Goal: Task Accomplishment & Management: Manage account settings

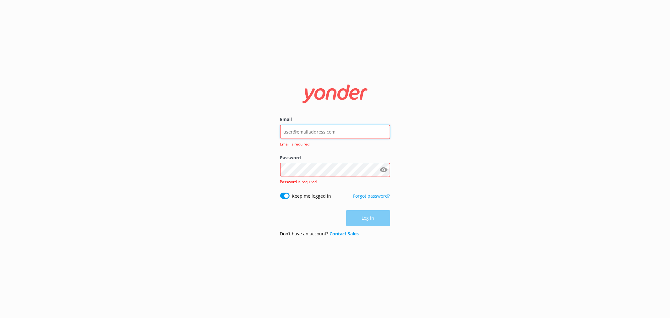
type input "[EMAIL_ADDRESS][DOMAIN_NAME]"
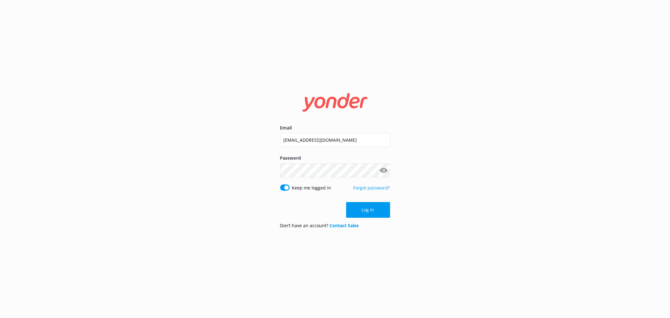
click at [385, 170] on button "Show password" at bounding box center [384, 170] width 13 height 13
click at [377, 208] on button "Log in" at bounding box center [368, 210] width 44 height 16
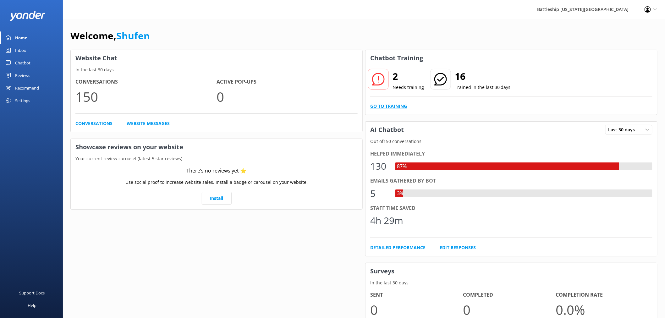
click at [395, 105] on link "Go to Training" at bounding box center [388, 106] width 37 height 7
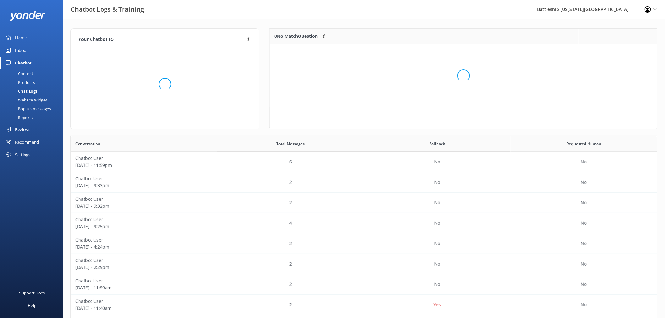
scroll to position [42, 382]
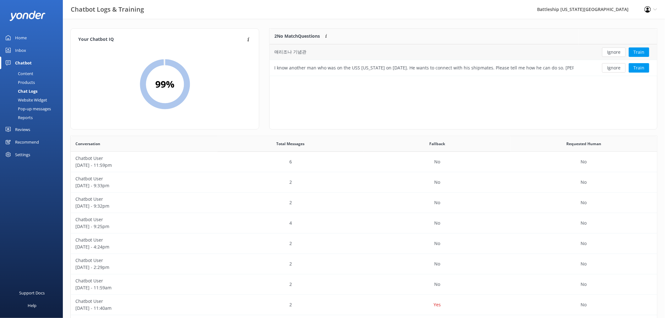
click at [300, 53] on div "애리조나 기념관" at bounding box center [290, 51] width 32 height 7
click at [642, 51] on button "Train" at bounding box center [639, 51] width 20 height 9
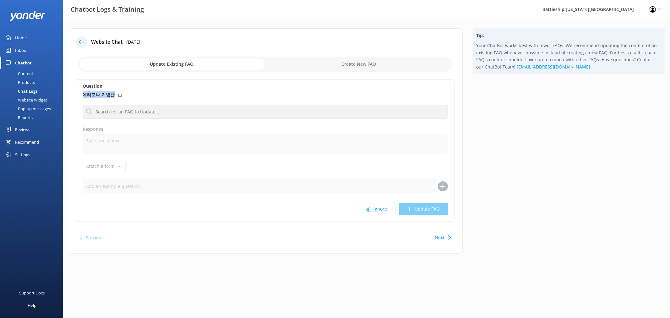
drag, startPoint x: 83, startPoint y: 93, endPoint x: 118, endPoint y: 95, distance: 35.0
click at [118, 95] on div "애리조나 기념관" at bounding box center [266, 94] width 366 height 7
copy p "애리조나 기념관"
click at [24, 52] on div "Inbox" at bounding box center [20, 50] width 11 height 13
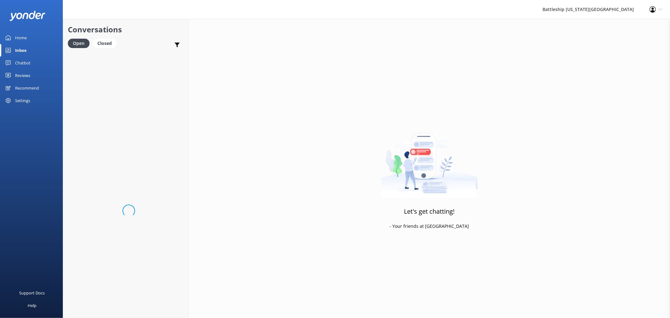
click at [23, 63] on div "Chatbot" at bounding box center [22, 63] width 15 height 13
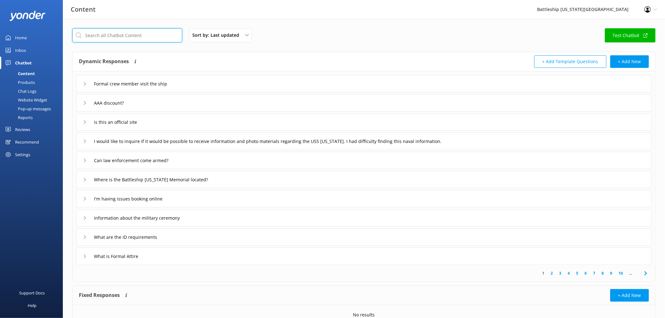
click at [113, 35] on input "text" at bounding box center [127, 35] width 110 height 14
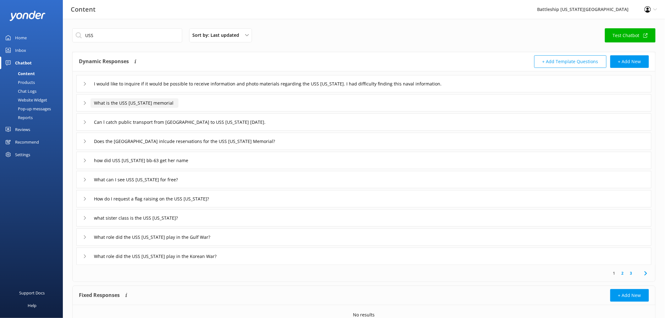
click at [153, 106] on input "What is the USS [US_STATE] memorial" at bounding box center [135, 102] width 88 height 9
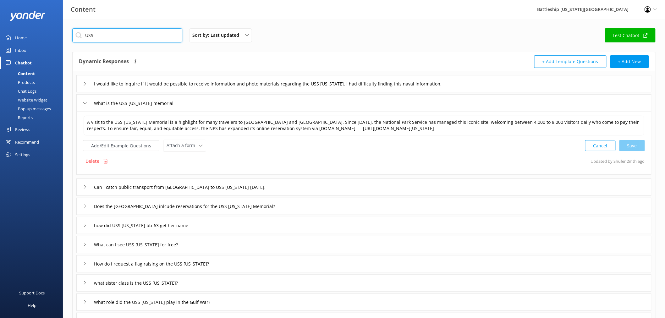
click at [131, 38] on input "USS" at bounding box center [127, 35] width 110 height 14
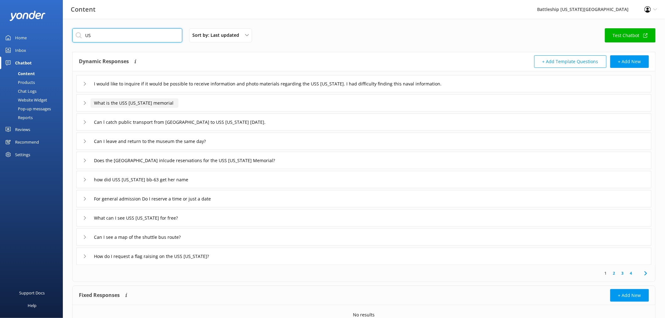
type input "US"
click at [146, 104] on input "What is the USS [US_STATE] memorial" at bounding box center [135, 102] width 88 height 9
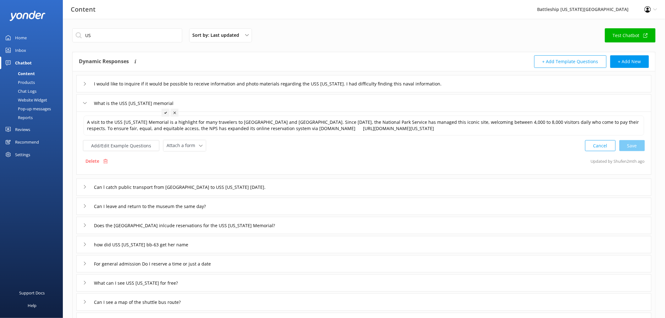
click at [470, 161] on div "Delete Updated by Shufen 2mth ago" at bounding box center [364, 161] width 562 height 12
click at [135, 148] on button "Add/Edit Example Questions" at bounding box center [121, 145] width 76 height 11
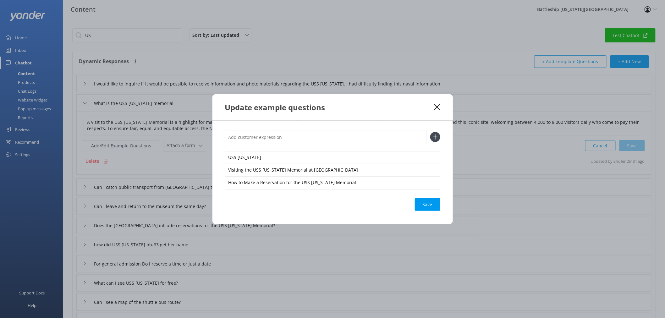
click at [250, 139] on input "text" at bounding box center [326, 137] width 202 height 14
paste input "애리조나 기념관"
type input "애리조나 기념관"
click at [433, 136] on icon at bounding box center [435, 137] width 10 height 10
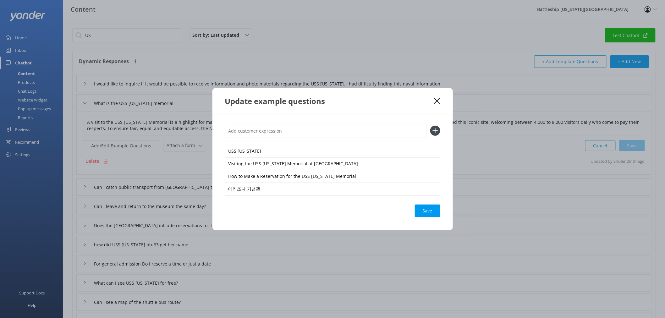
click at [249, 128] on input "text" at bounding box center [326, 131] width 202 height 14
click at [282, 131] on input "text" at bounding box center [326, 131] width 202 height 14
type input "亞利桑那紀念堂"
click at [436, 129] on icon at bounding box center [435, 131] width 10 height 10
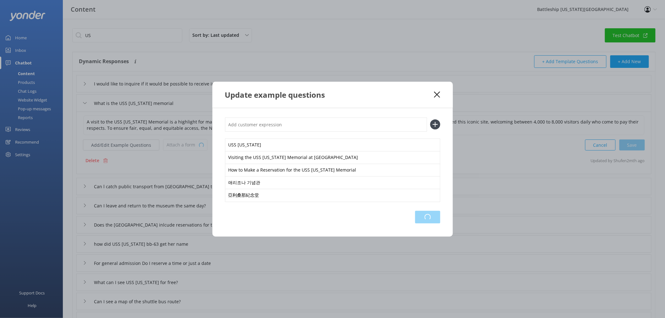
click at [432, 218] on div "Loading.." at bounding box center [427, 217] width 25 height 13
click at [438, 94] on use at bounding box center [437, 94] width 6 height 6
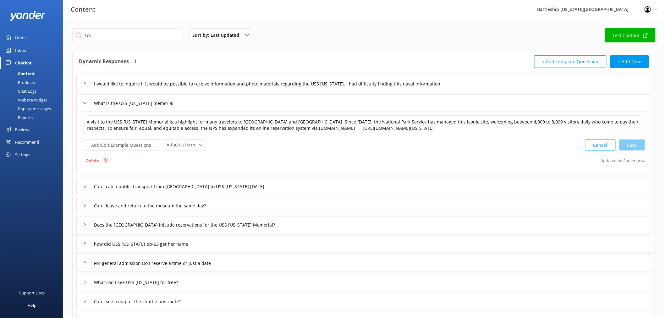
click at [19, 49] on div "Inbox" at bounding box center [20, 50] width 11 height 13
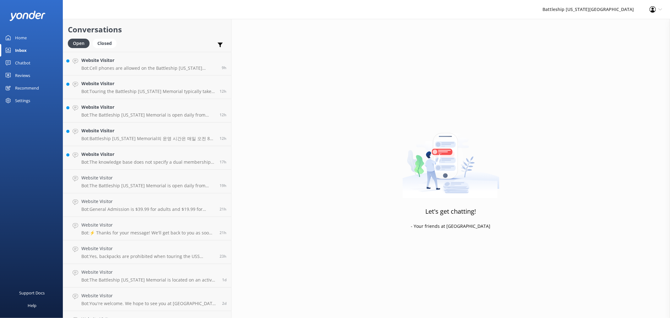
click at [23, 39] on div "Home" at bounding box center [21, 37] width 12 height 13
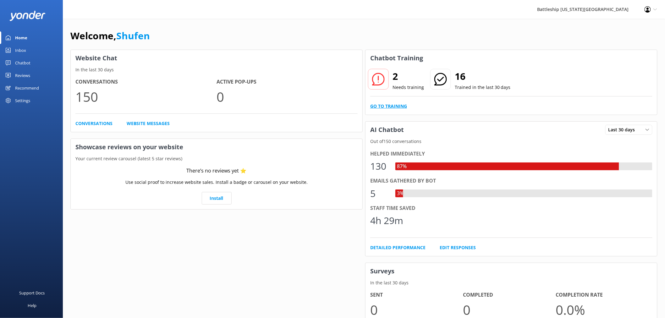
click at [395, 105] on link "Go to Training" at bounding box center [388, 106] width 37 height 7
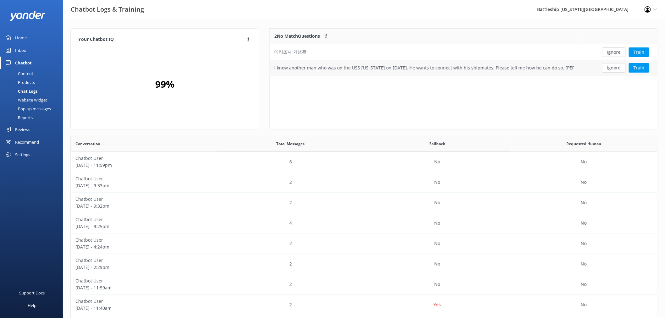
scroll to position [42, 382]
click at [641, 52] on button "Train" at bounding box center [639, 51] width 20 height 9
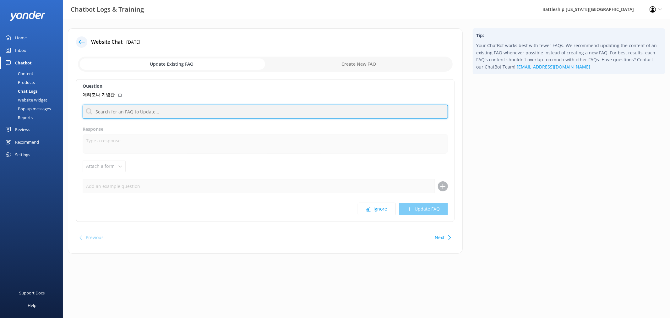
click at [152, 113] on input "text" at bounding box center [266, 112] width 366 height 14
type input "ㄋ"
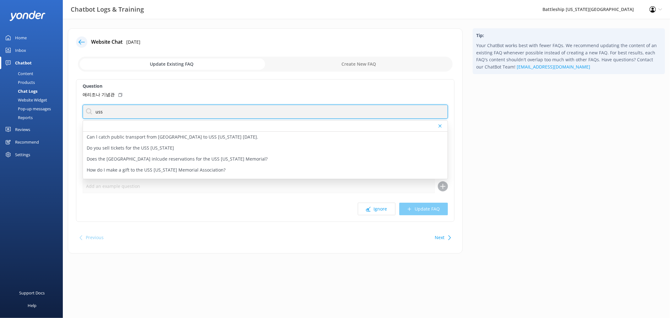
type input "USS [US_STATE] memorial"
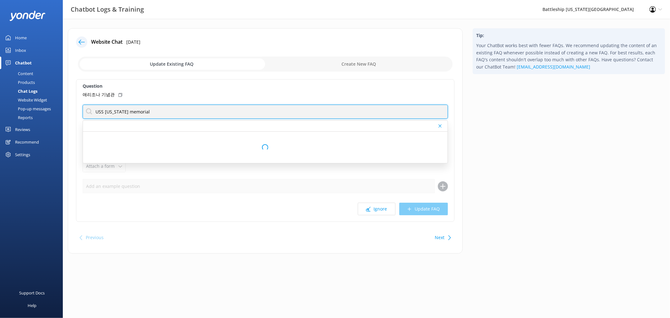
click at [281, 111] on input "USS [US_STATE] memorial" at bounding box center [266, 112] width 366 height 14
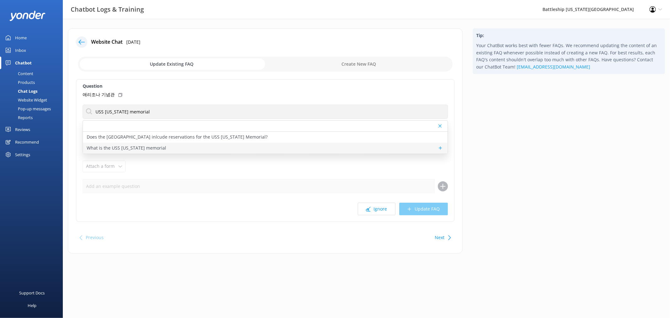
click at [155, 152] on div "What is the USS [US_STATE] memorial" at bounding box center [265, 148] width 365 height 11
type textarea "A visit to the USS [US_STATE] Memorial is a highlight for many travelers to [GE…"
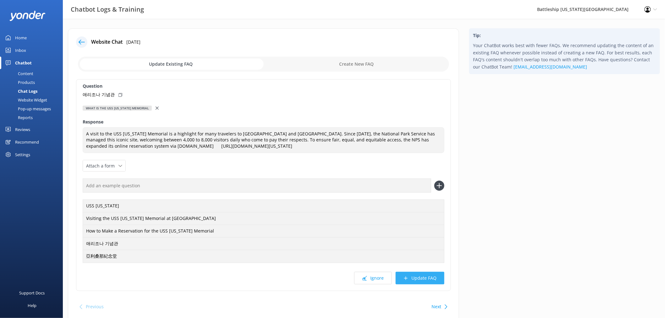
click at [426, 281] on button "Update FAQ" at bounding box center [420, 278] width 49 height 13
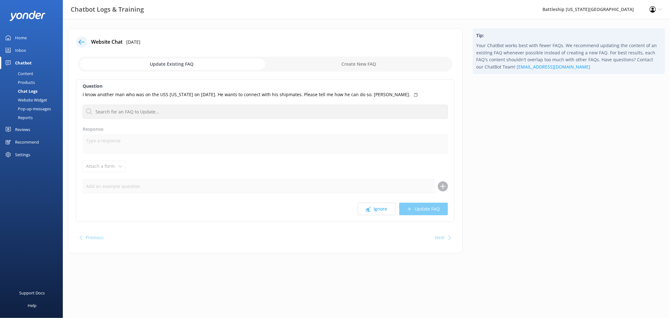
click at [21, 38] on div "Home" at bounding box center [21, 37] width 12 height 13
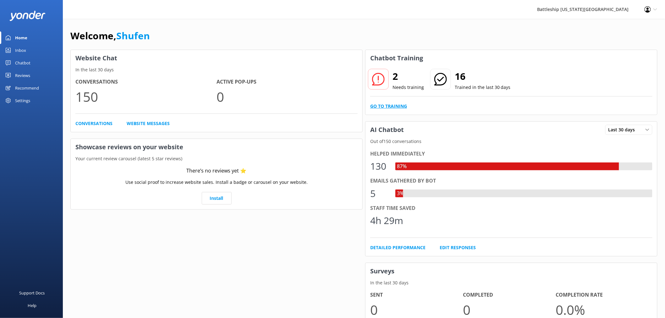
click at [394, 106] on link "Go to Training" at bounding box center [388, 106] width 37 height 7
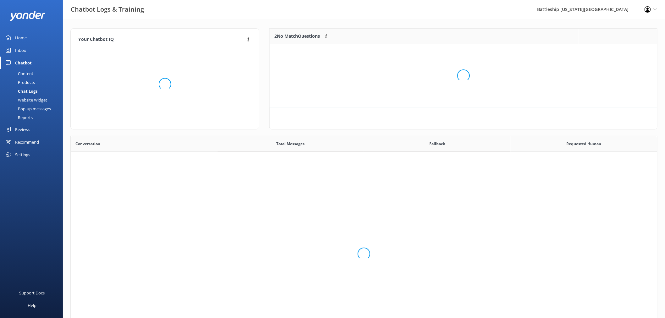
scroll to position [26, 382]
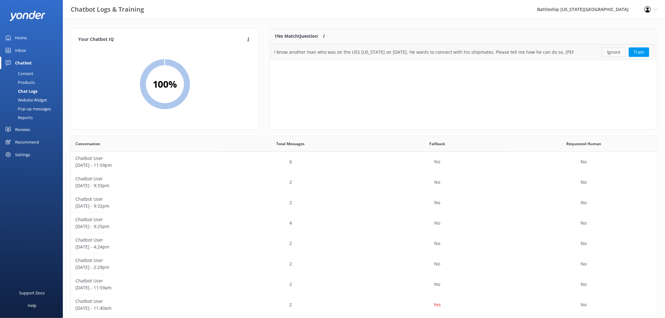
click at [613, 54] on button "Ignore" at bounding box center [614, 51] width 24 height 9
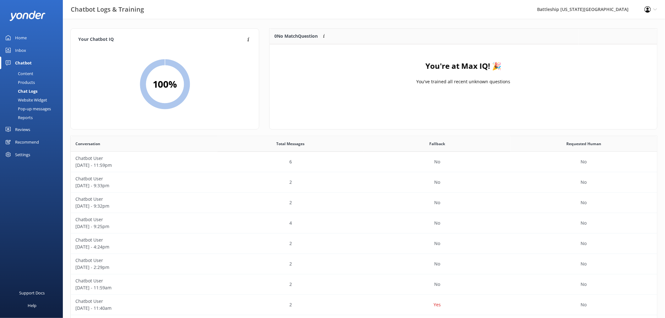
click at [25, 39] on div "Home" at bounding box center [21, 37] width 12 height 13
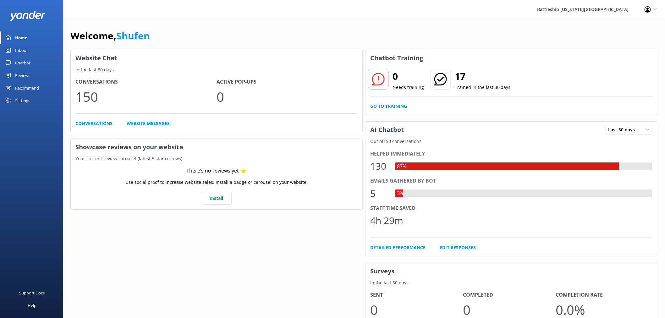
click at [24, 77] on div "Reviews" at bounding box center [22, 75] width 15 height 13
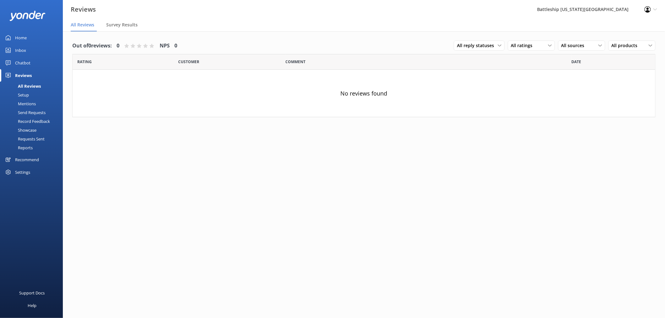
click at [32, 148] on div "Reports" at bounding box center [18, 147] width 29 height 9
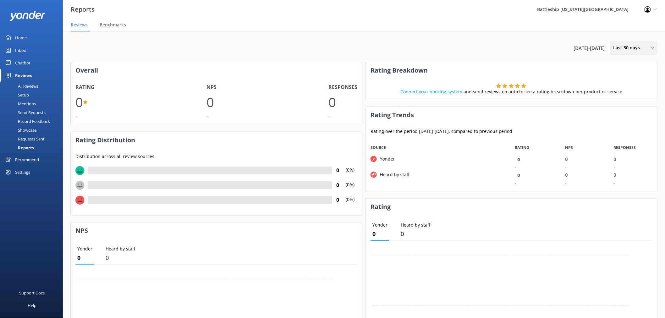
click at [642, 49] on span "Last 30 days" at bounding box center [628, 47] width 30 height 7
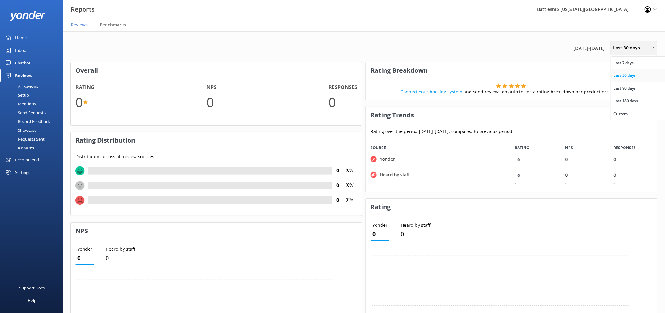
click at [635, 75] on div "Last 30 days" at bounding box center [625, 75] width 22 height 6
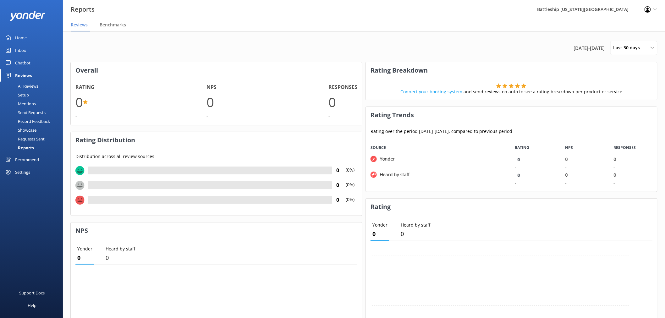
click at [26, 146] on div "Reports" at bounding box center [19, 147] width 30 height 9
click at [118, 25] on span "Benchmarks" at bounding box center [113, 25] width 26 height 6
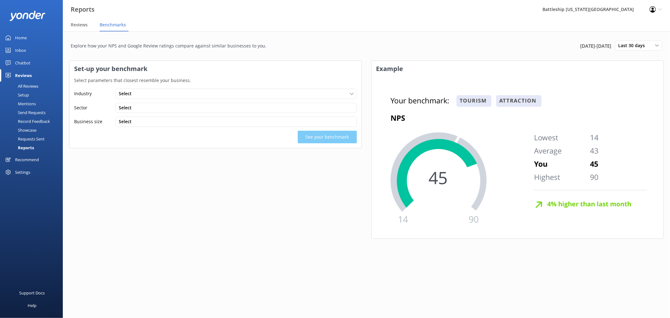
click at [33, 84] on div "All Reviews" at bounding box center [21, 86] width 35 height 9
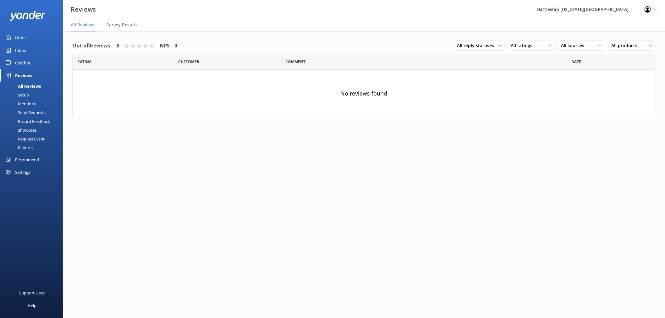
click at [25, 169] on div "Settings" at bounding box center [22, 172] width 15 height 13
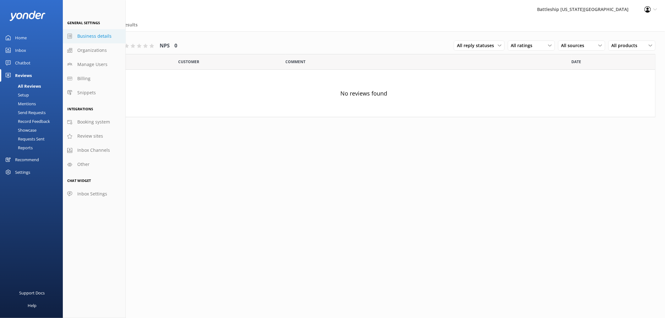
click at [95, 37] on span "Business details" at bounding box center [94, 36] width 34 height 7
select select "Pacific/[GEOGRAPHIC_DATA]"
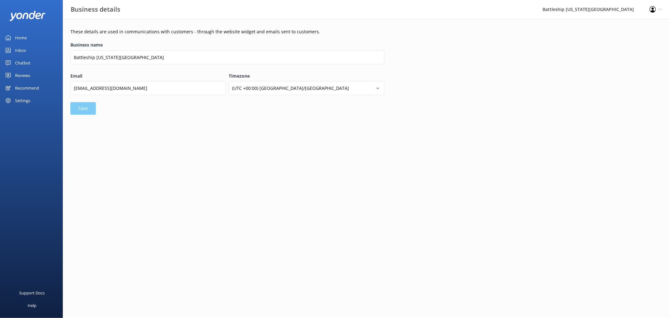
click at [23, 38] on div "Home" at bounding box center [21, 37] width 12 height 13
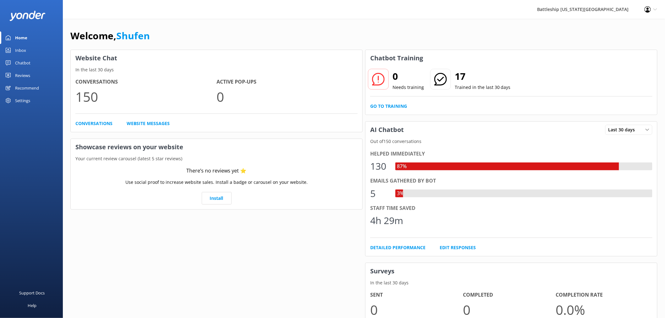
click at [656, 10] on use at bounding box center [654, 9] width 3 height 2
click at [628, 27] on link "Profile Settings" at bounding box center [633, 27] width 63 height 16
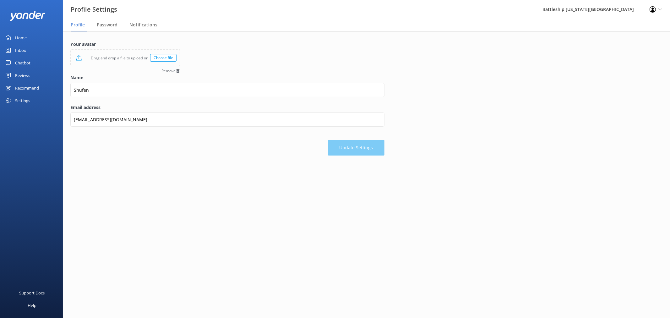
click at [23, 53] on div "Inbox" at bounding box center [20, 50] width 11 height 13
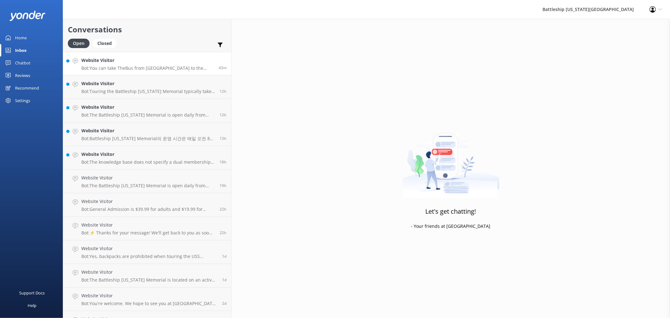
click at [121, 65] on div "Website Visitor Bot: You can take TheBus from [GEOGRAPHIC_DATA] to the [GEOGRAP…" at bounding box center [147, 64] width 133 height 14
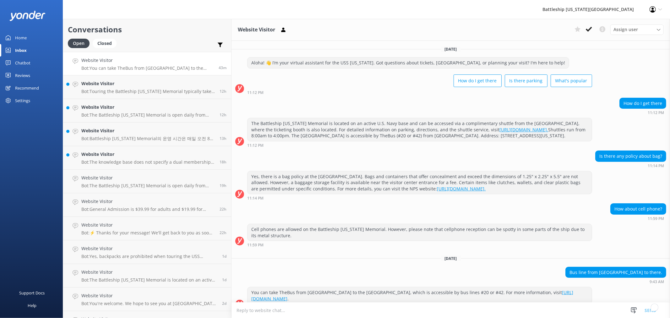
click at [28, 100] on div "Settings" at bounding box center [22, 100] width 15 height 13
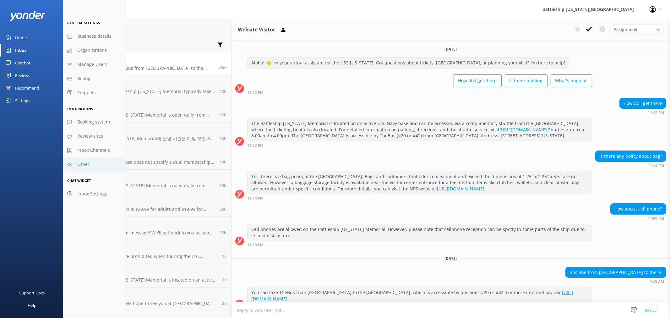
click at [85, 165] on span "Other" at bounding box center [83, 164] width 12 height 7
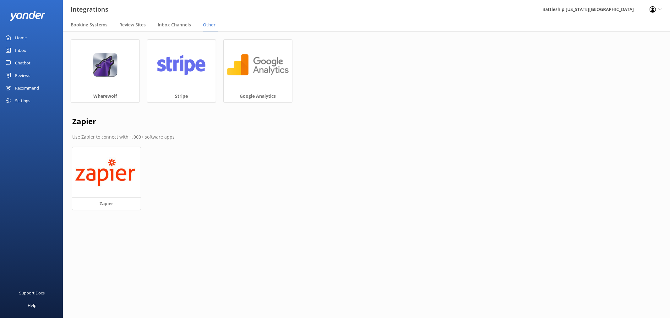
click at [19, 36] on div "Home" at bounding box center [21, 37] width 12 height 13
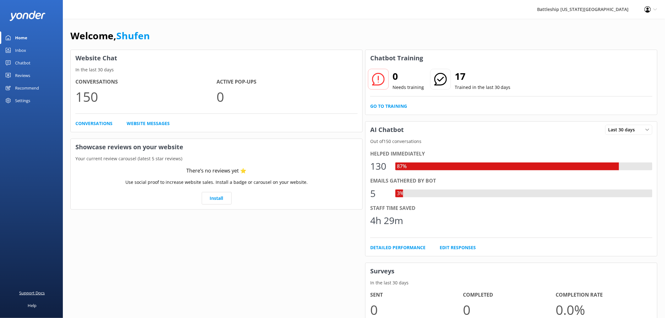
click at [37, 295] on div "Support Docs" at bounding box center [31, 293] width 25 height 13
click at [20, 52] on div "Inbox" at bounding box center [20, 50] width 11 height 13
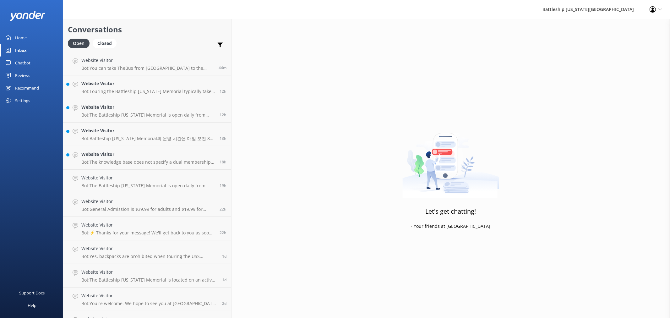
click at [19, 39] on div "Home" at bounding box center [21, 37] width 12 height 13
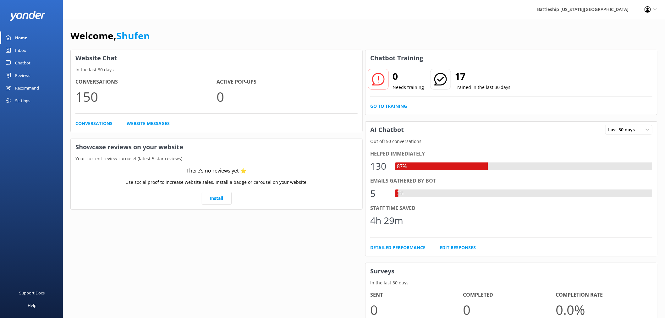
click at [24, 16] on img at bounding box center [27, 16] width 36 height 10
click at [613, 9] on div "Battleship [US_STATE][GEOGRAPHIC_DATA]" at bounding box center [583, 9] width 107 height 19
click at [654, 11] on icon at bounding box center [655, 10] width 4 height 4
click at [628, 28] on link "Profile Settings" at bounding box center [633, 27] width 63 height 16
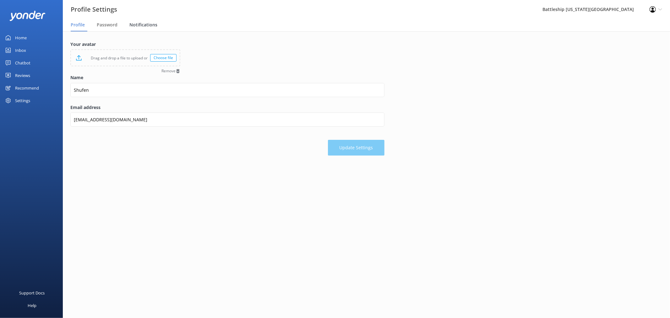
click at [146, 24] on span "Notifications" at bounding box center [143, 25] width 28 height 6
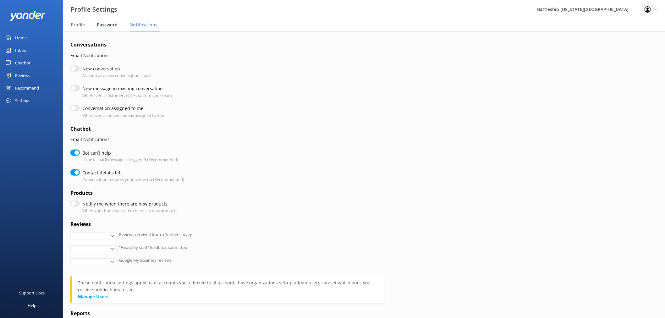
checkbox input "true"
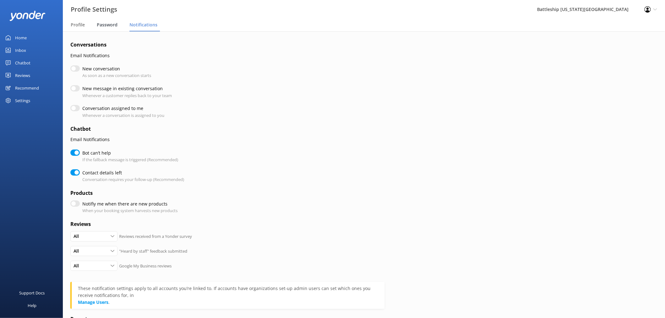
click at [115, 22] on span "Password" at bounding box center [107, 25] width 21 height 6
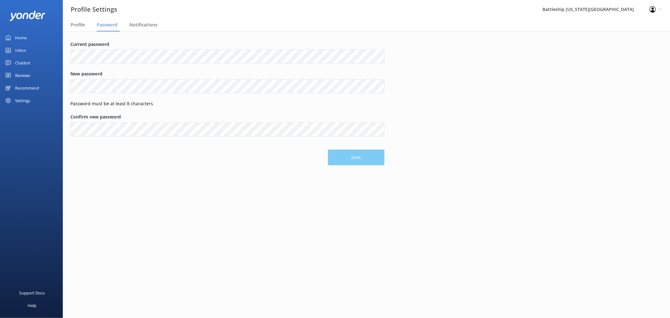
click at [70, 27] on nav "Profile Password Notifications" at bounding box center [367, 25] width 608 height 13
click at [77, 26] on span "Profile" at bounding box center [78, 25] width 14 height 6
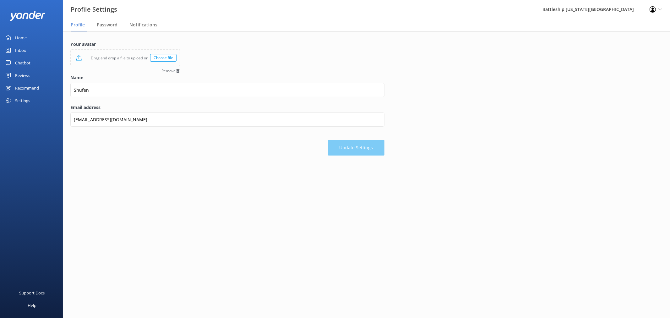
click at [16, 38] on div "Home" at bounding box center [21, 37] width 12 height 13
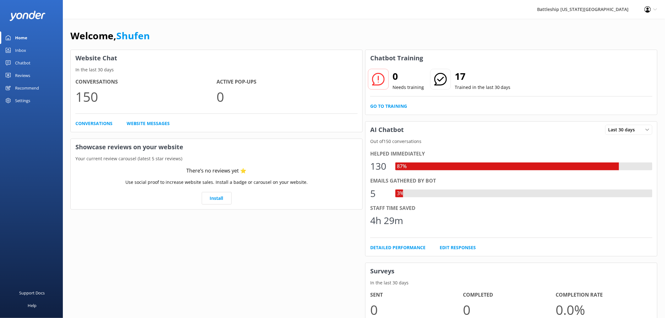
click at [20, 38] on div "Home" at bounding box center [21, 37] width 12 height 13
click at [20, 99] on div "Settings" at bounding box center [22, 100] width 15 height 13
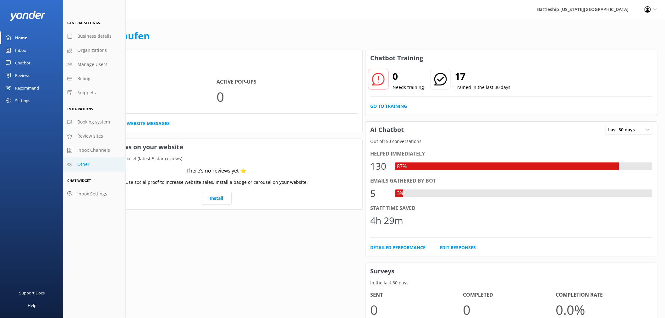
click at [80, 163] on span "Other" at bounding box center [83, 164] width 12 height 7
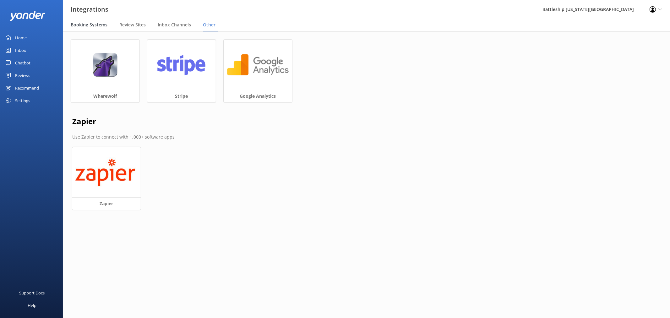
click at [87, 25] on span "Booking Systems" at bounding box center [89, 25] width 37 height 6
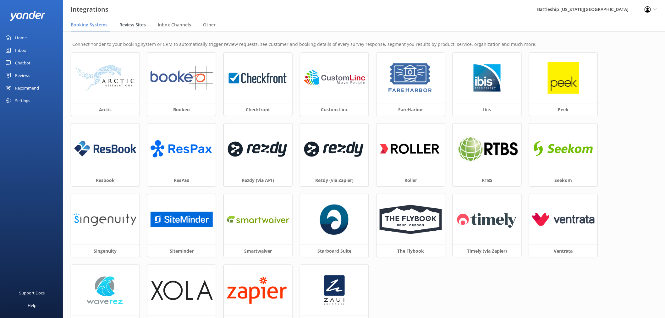
click at [129, 25] on span "Review Sites" at bounding box center [132, 25] width 26 height 6
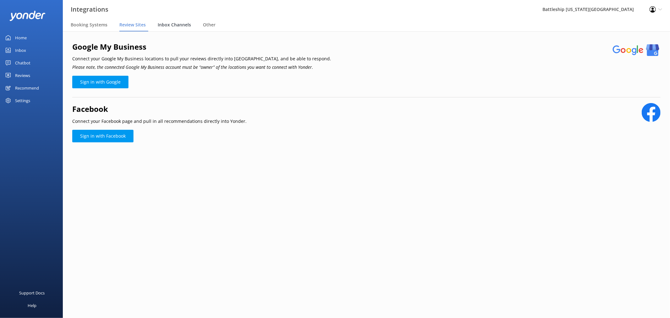
click at [181, 26] on span "Inbox Channels" at bounding box center [174, 25] width 33 height 6
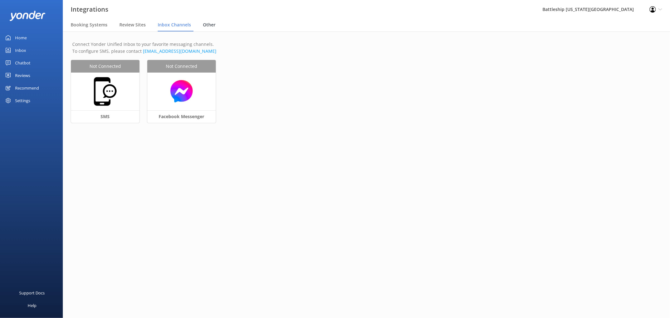
click at [211, 25] on span "Other" at bounding box center [209, 25] width 13 height 6
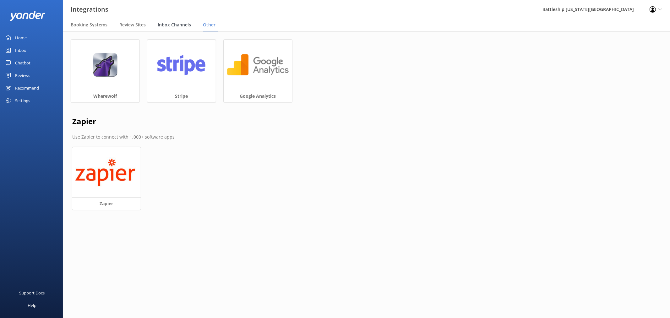
click at [174, 26] on span "Inbox Channels" at bounding box center [174, 25] width 33 height 6
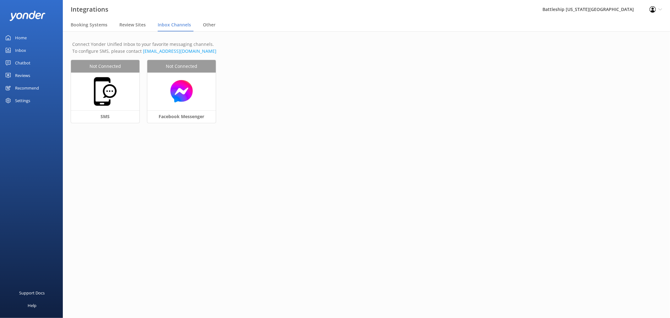
click at [27, 63] on div "Chatbot" at bounding box center [22, 63] width 15 height 13
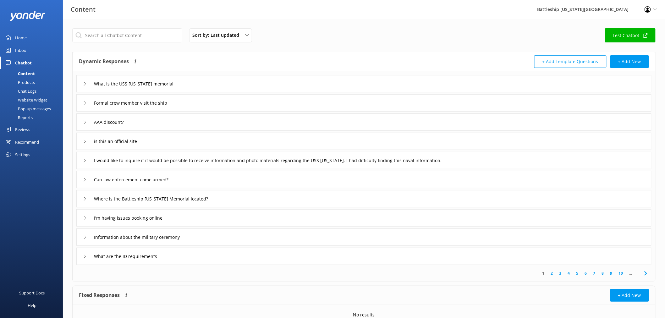
click at [30, 118] on div "Reports" at bounding box center [18, 117] width 29 height 9
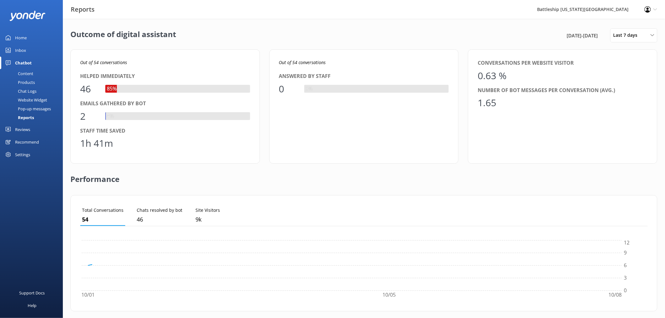
scroll to position [58, 563]
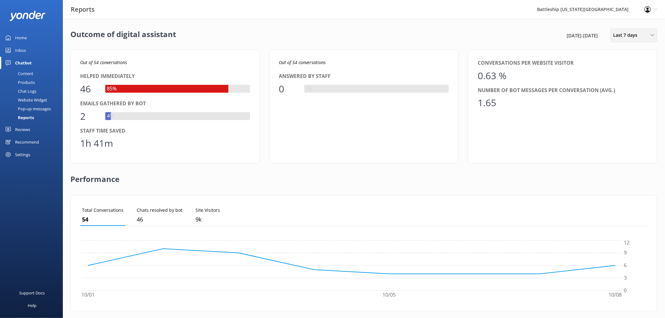
click at [647, 36] on div "Last 7 days" at bounding box center [634, 35] width 44 height 7
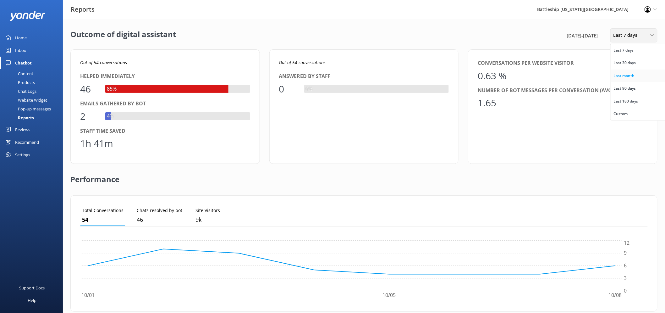
click at [629, 74] on div "Last month" at bounding box center [624, 76] width 21 height 6
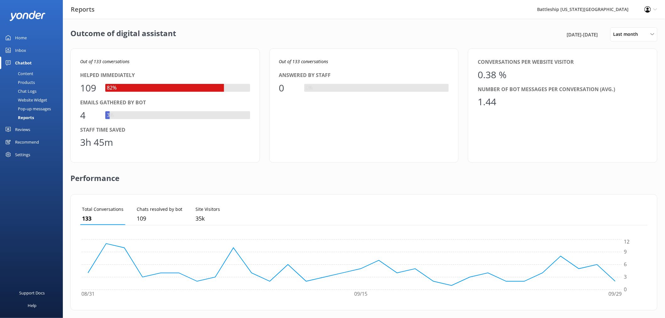
scroll to position [0, 0]
click at [646, 33] on div "Last month" at bounding box center [634, 35] width 44 height 7
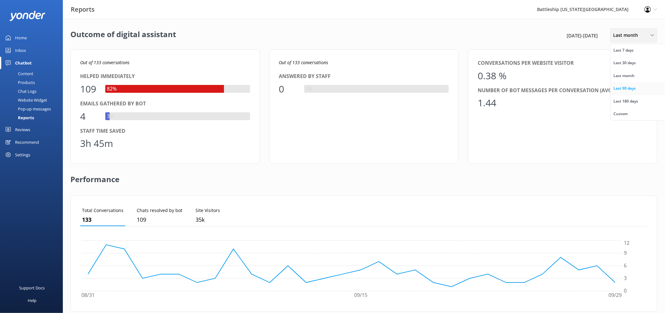
click at [634, 90] on div "Last 90 days" at bounding box center [625, 88] width 22 height 6
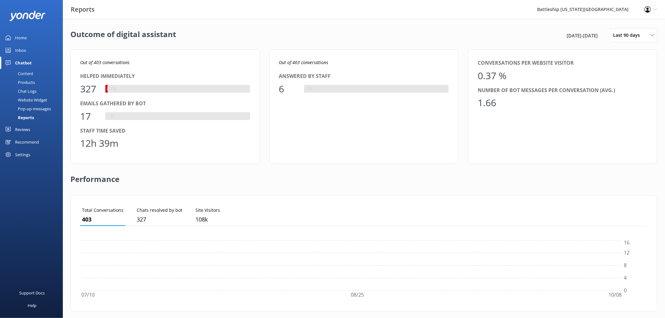
scroll to position [58, 563]
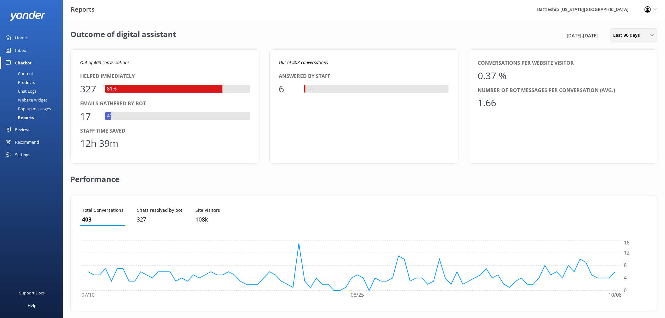
click at [654, 32] on div "Last 90 days" at bounding box center [634, 35] width 44 height 7
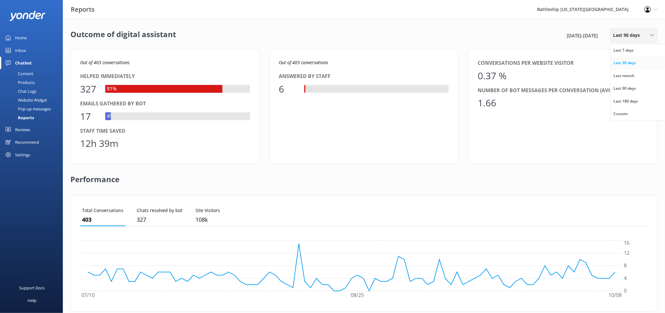
click at [634, 64] on div "Last 30 days" at bounding box center [625, 63] width 22 height 6
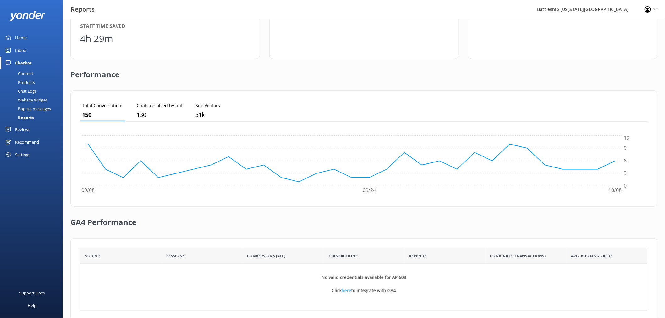
scroll to position [120, 0]
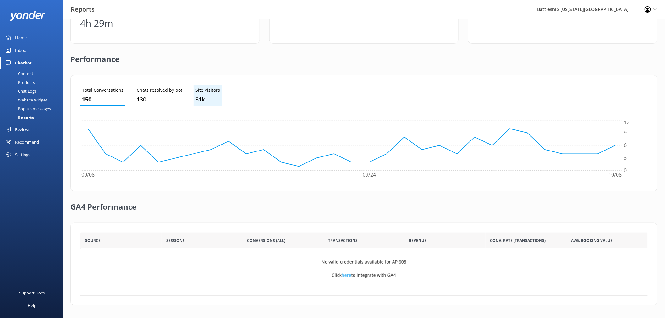
click at [205, 102] on p "31k" at bounding box center [207, 99] width 25 height 9
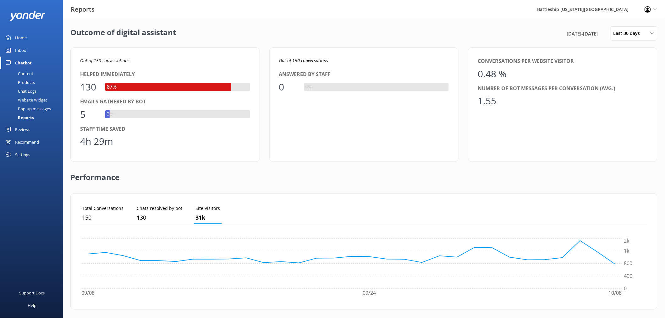
scroll to position [0, 0]
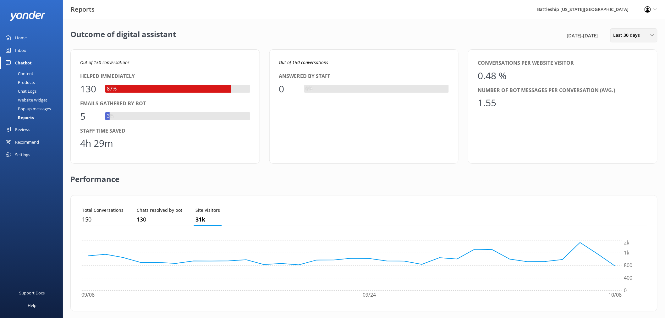
click at [647, 33] on div "Last 30 days" at bounding box center [634, 35] width 44 height 7
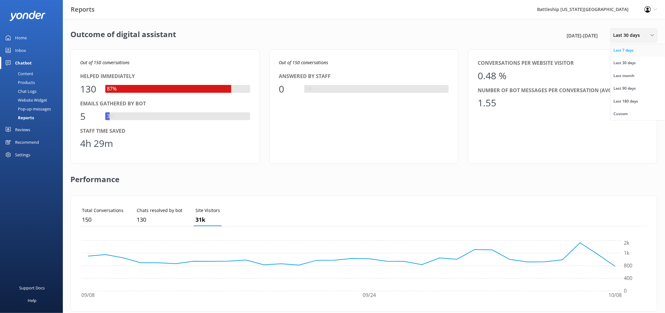
click at [632, 50] on div "Last 7 days" at bounding box center [624, 50] width 20 height 6
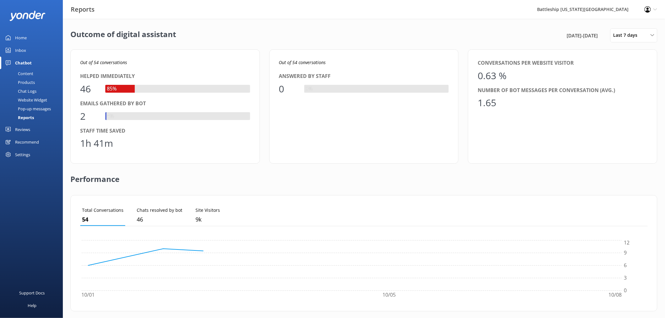
scroll to position [58, 563]
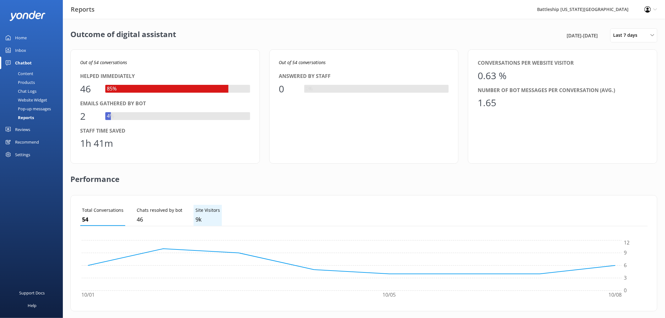
click at [209, 220] on p "9k" at bounding box center [207, 219] width 25 height 9
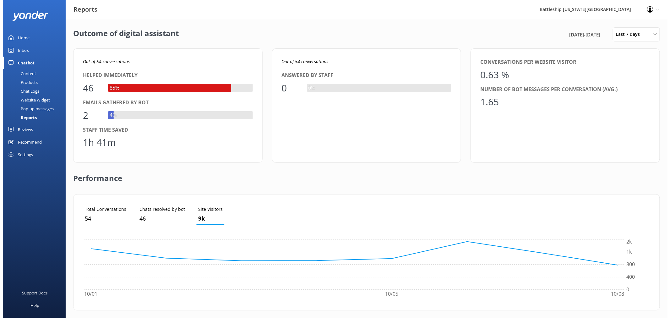
scroll to position [0, 0]
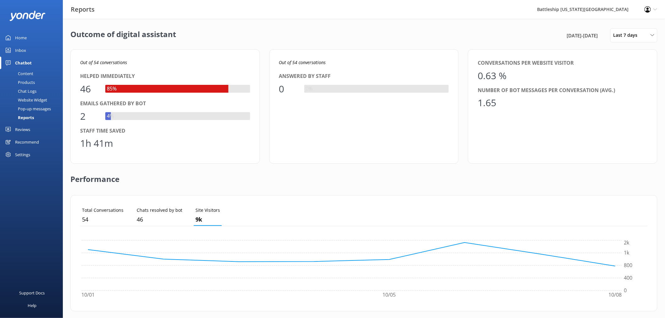
click at [30, 127] on link "Reviews" at bounding box center [31, 129] width 63 height 13
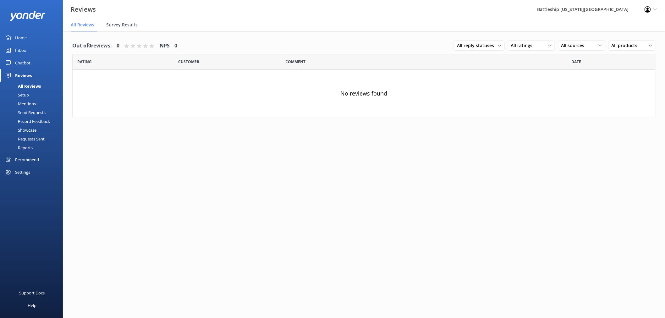
click at [125, 25] on span "Survey Results" at bounding box center [121, 25] width 31 height 6
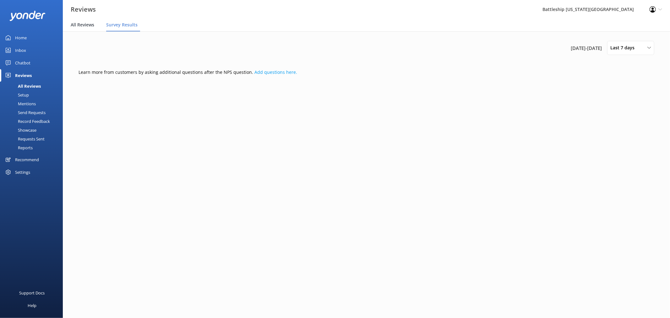
click at [89, 23] on span "All Reviews" at bounding box center [83, 25] width 24 height 6
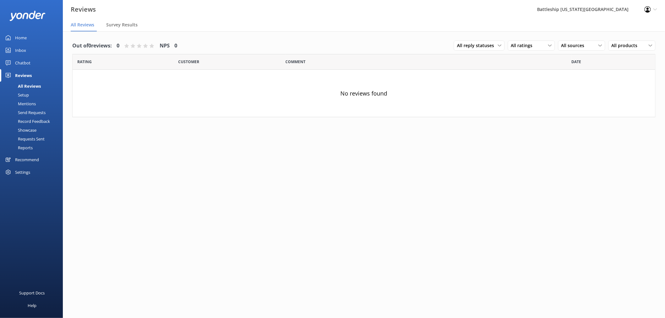
click at [28, 173] on div "Settings" at bounding box center [22, 172] width 15 height 13
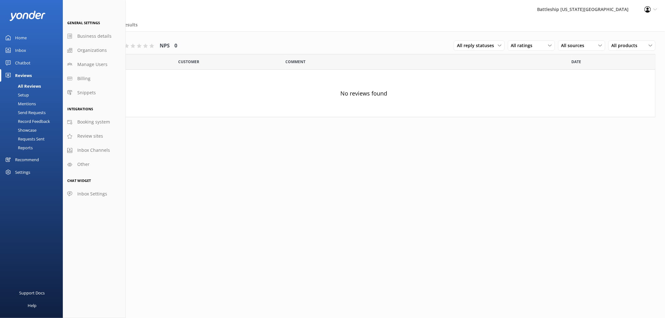
click at [27, 171] on div "Settings" at bounding box center [22, 172] width 15 height 13
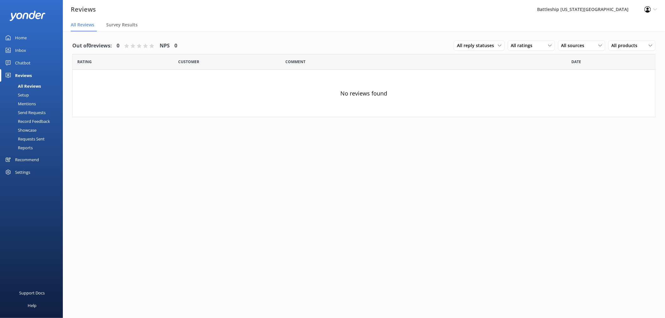
click at [647, 7] on use at bounding box center [648, 9] width 6 height 6
click at [629, 28] on link "Profile Settings" at bounding box center [633, 27] width 63 height 16
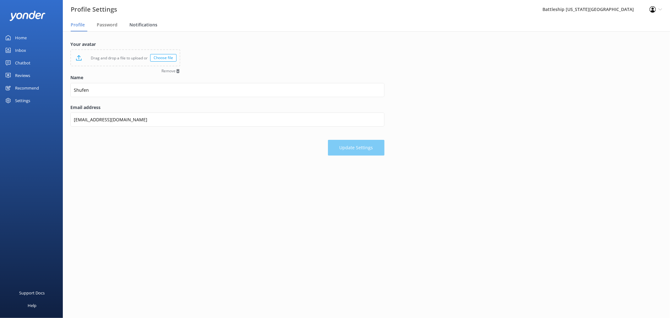
click at [145, 24] on span "Notifications" at bounding box center [143, 25] width 28 height 6
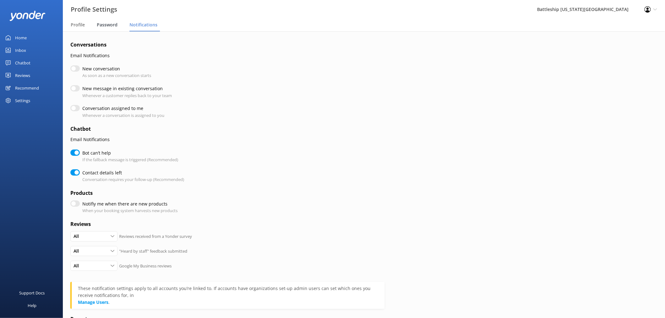
checkbox input "true"
click at [101, 23] on span "Password" at bounding box center [107, 25] width 21 height 6
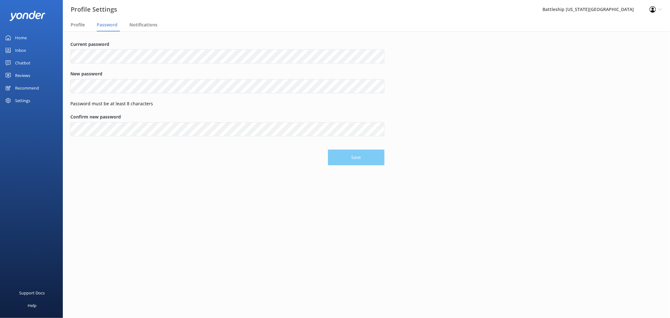
click at [19, 36] on div "Home" at bounding box center [21, 37] width 12 height 13
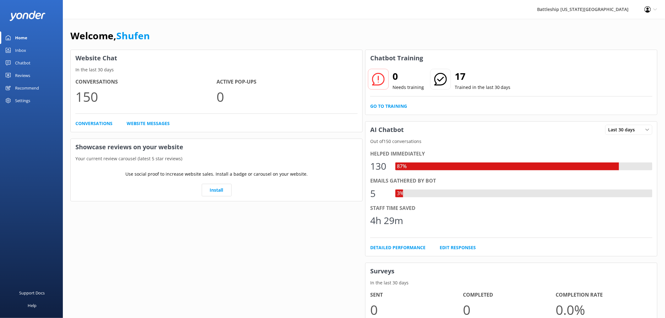
click at [23, 51] on div "Inbox" at bounding box center [20, 50] width 11 height 13
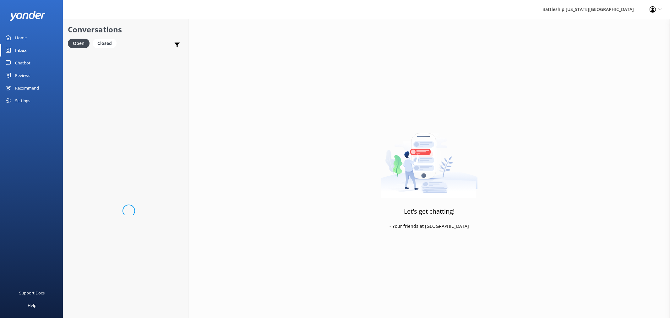
click at [27, 63] on div "Chatbot" at bounding box center [22, 63] width 15 height 13
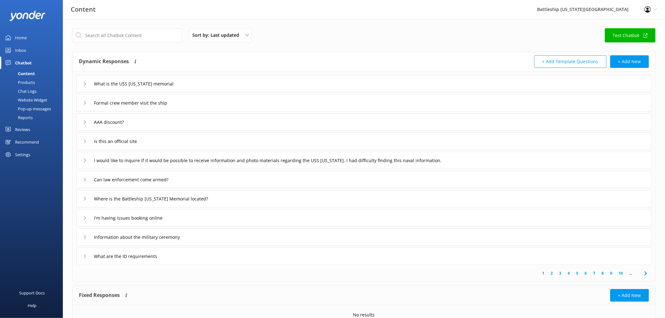
click at [23, 130] on div "Reviews" at bounding box center [22, 129] width 15 height 13
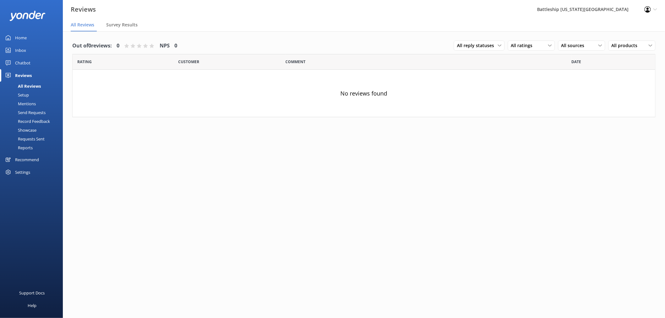
click at [81, 27] on span "All Reviews" at bounding box center [83, 25] width 24 height 6
click at [28, 172] on div "Settings" at bounding box center [22, 172] width 15 height 13
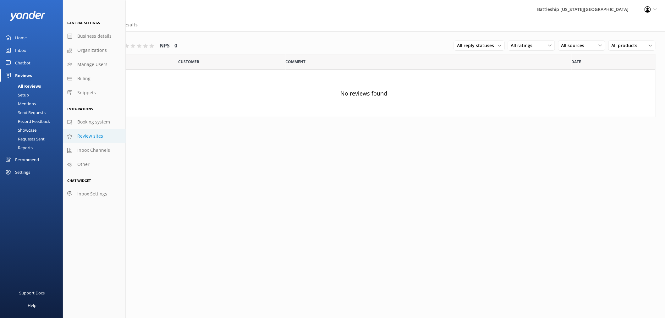
click at [96, 137] on span "Review sites" at bounding box center [90, 136] width 26 height 7
